Goal: Task Accomplishment & Management: Manage account settings

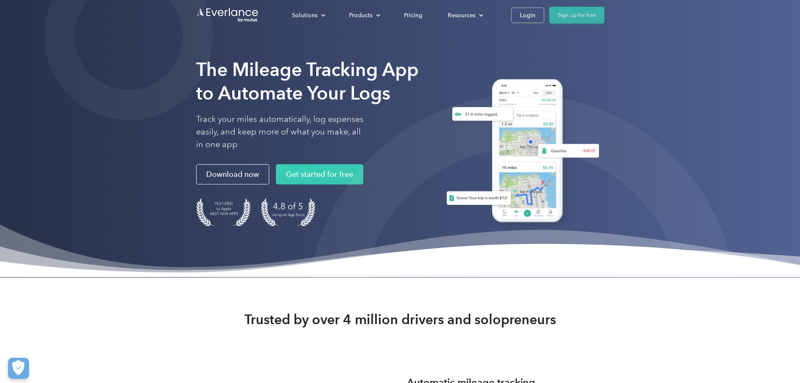
click at [605, 16] on link "Sign up for free" at bounding box center [577, 15] width 55 height 17
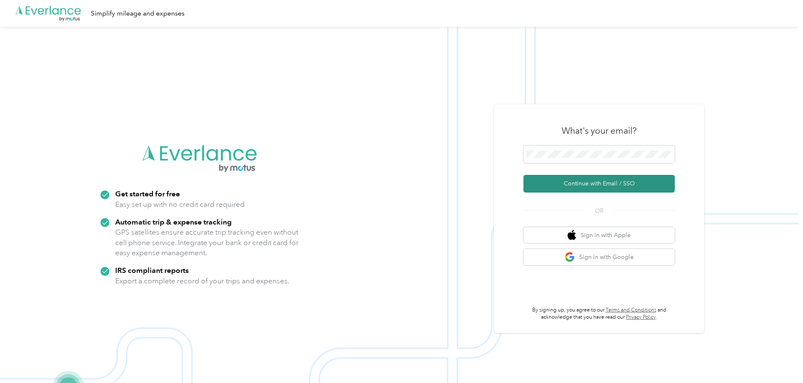
click at [594, 183] on button "Continue with Email / SSO" at bounding box center [598, 184] width 151 height 18
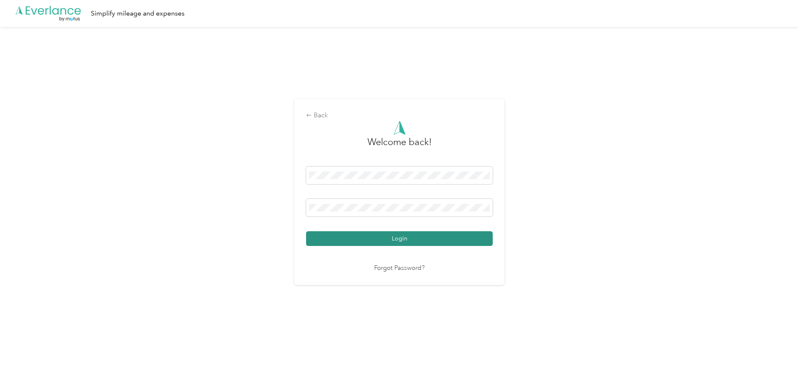
click at [411, 240] on button "Login" at bounding box center [399, 238] width 187 height 15
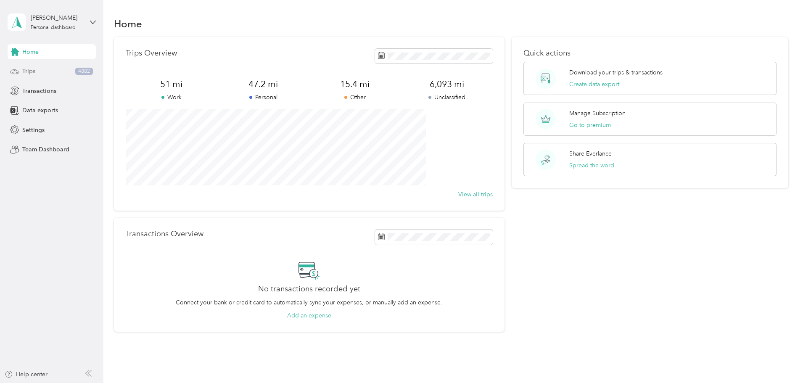
click at [30, 68] on span "Trips" at bounding box center [28, 71] width 13 height 9
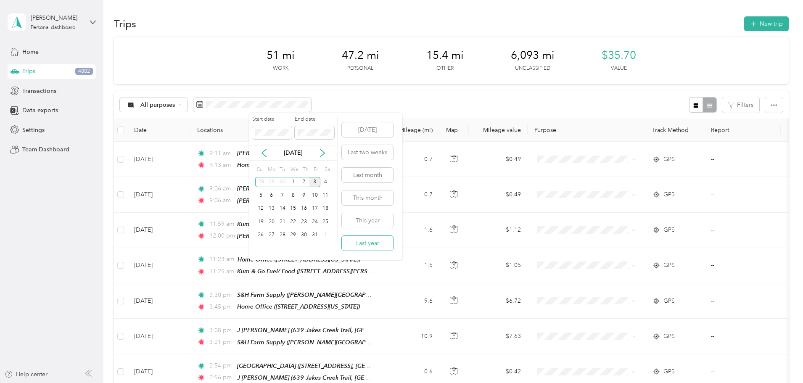
click at [371, 245] on button "Last year" at bounding box center [367, 243] width 51 height 15
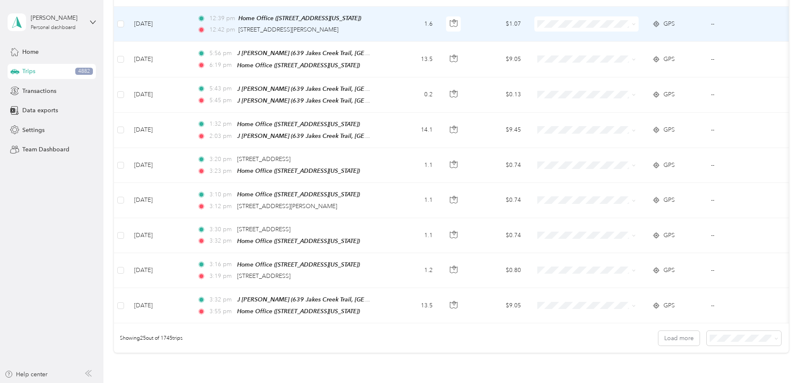
scroll to position [775, 0]
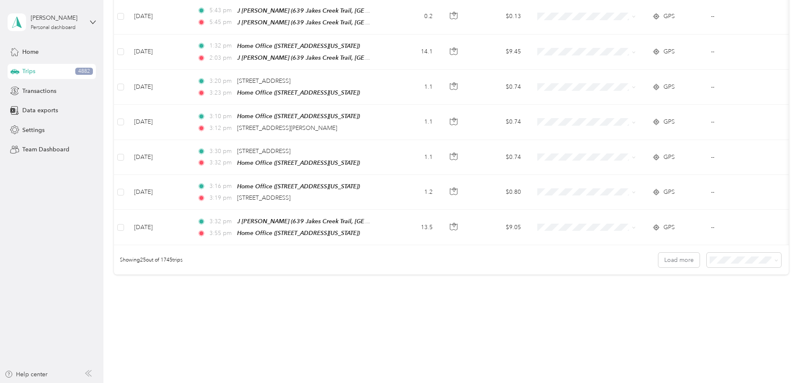
click at [685, 299] on span "100 per load" at bounding box center [671, 295] width 34 height 7
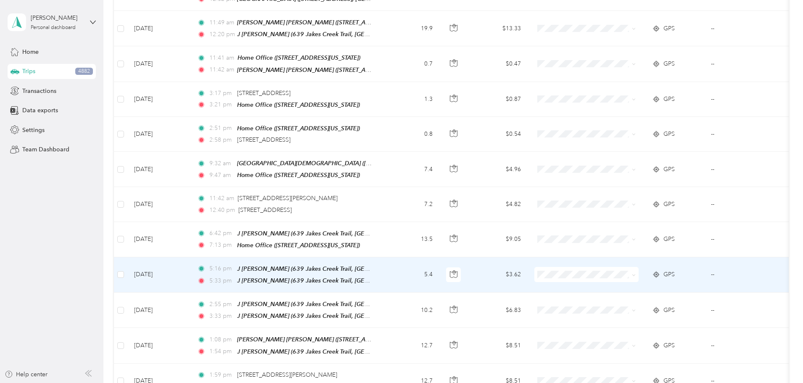
scroll to position [1817, 0]
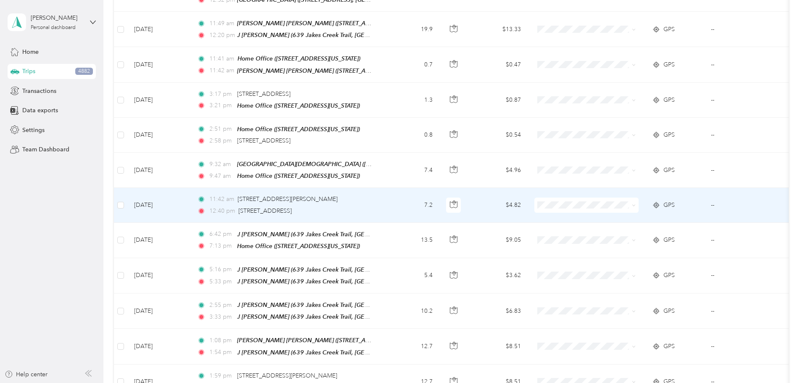
click at [660, 202] on icon at bounding box center [656, 205] width 8 height 7
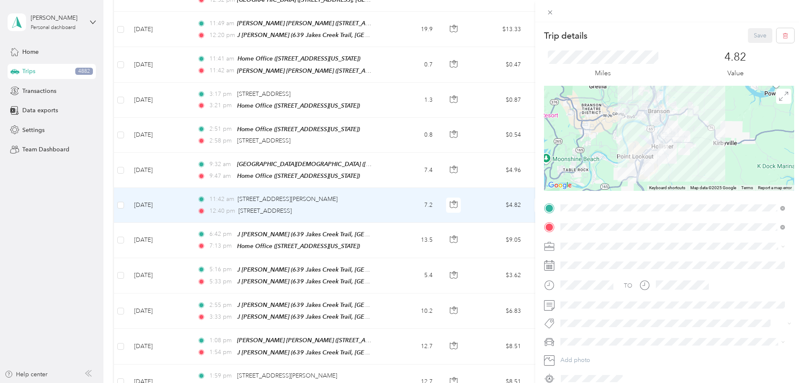
click at [687, 143] on div at bounding box center [669, 138] width 250 height 105
click at [779, 99] on icon at bounding box center [783, 96] width 9 height 9
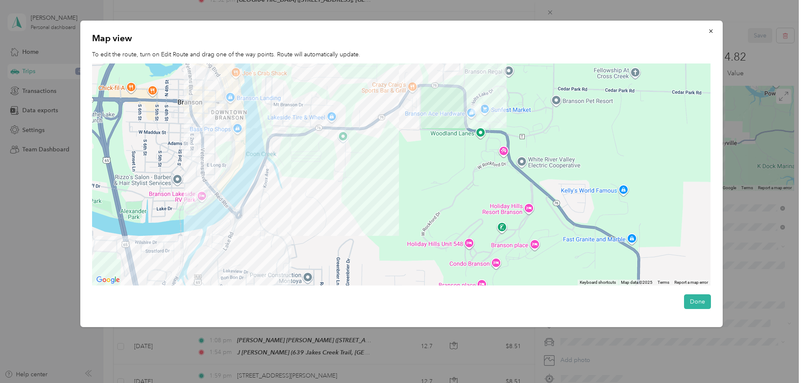
drag, startPoint x: 461, startPoint y: 119, endPoint x: 470, endPoint y: 247, distance: 128.5
click at [470, 247] on div at bounding box center [401, 174] width 618 height 222
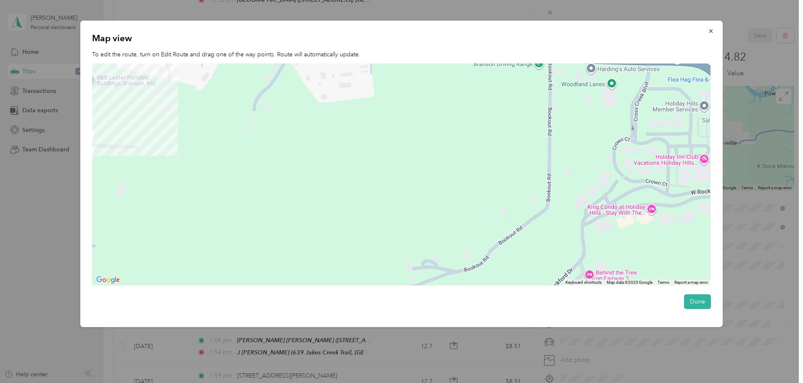
drag, startPoint x: 479, startPoint y: 121, endPoint x: 421, endPoint y: 264, distance: 155.3
click at [421, 264] on div at bounding box center [401, 174] width 618 height 222
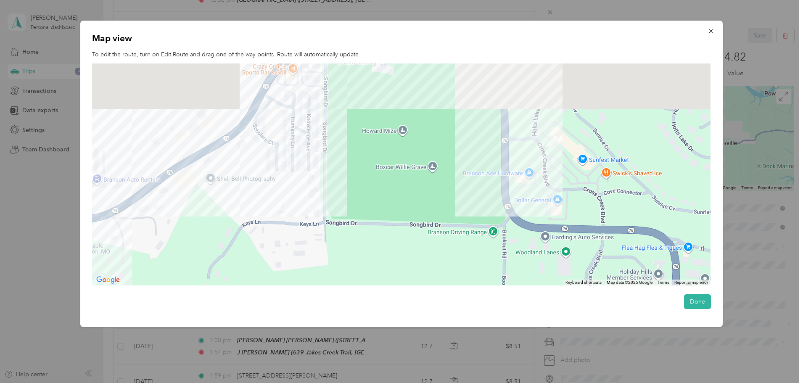
drag, startPoint x: 490, startPoint y: 118, endPoint x: 457, endPoint y: 235, distance: 120.9
click at [457, 235] on div at bounding box center [401, 174] width 618 height 222
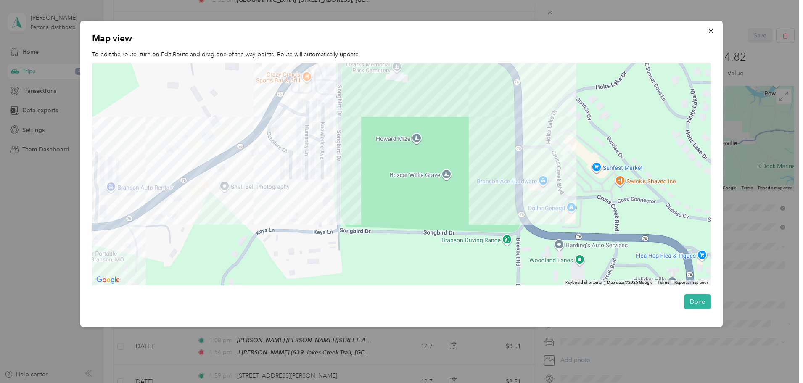
drag, startPoint x: 426, startPoint y: 143, endPoint x: 438, endPoint y: 113, distance: 32.4
click at [438, 113] on div at bounding box center [401, 174] width 618 height 222
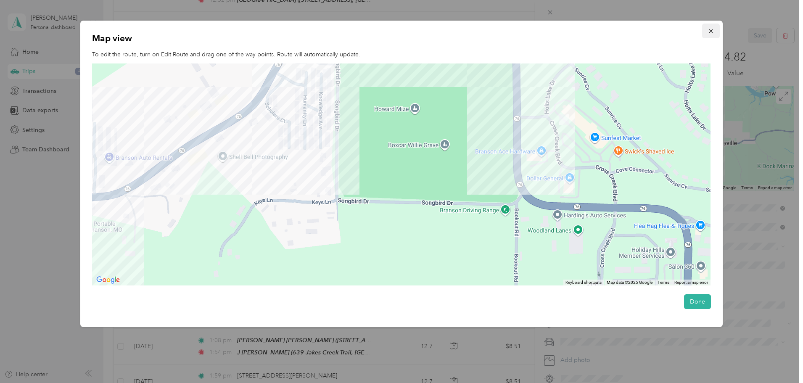
click at [713, 31] on icon "button" at bounding box center [711, 31] width 6 height 6
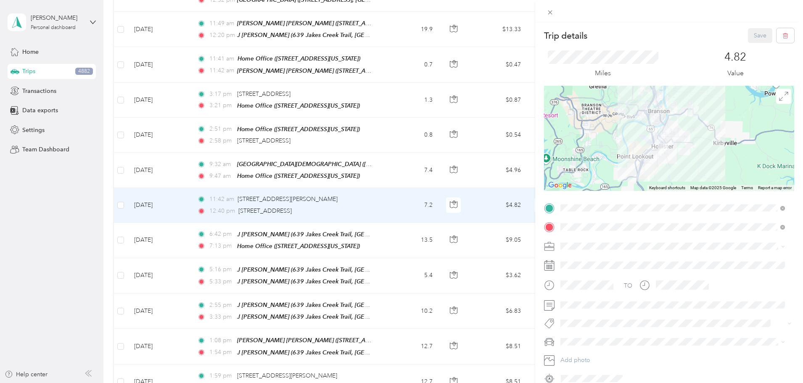
click at [148, 215] on div "Trip details Save This trip cannot be edited because it is either under review,…" at bounding box center [401, 191] width 803 height 383
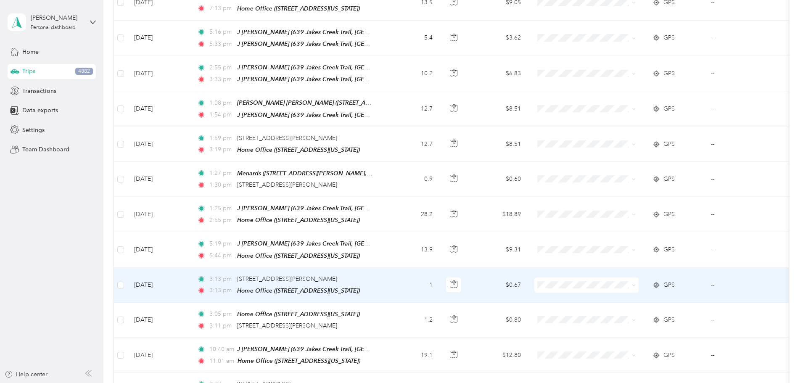
scroll to position [2054, 0]
